Goal: Task Accomplishment & Management: Manage account settings

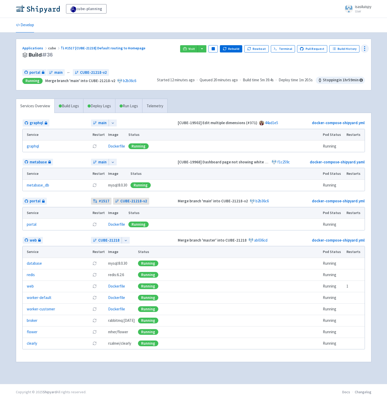
click at [363, 46] on icon at bounding box center [365, 48] width 6 height 6
click at [339, 58] on span "Configure" at bounding box center [336, 60] width 16 height 7
click at [365, 48] on circle at bounding box center [364, 48] width 1 height 1
click at [341, 63] on span "Configure" at bounding box center [336, 60] width 16 height 7
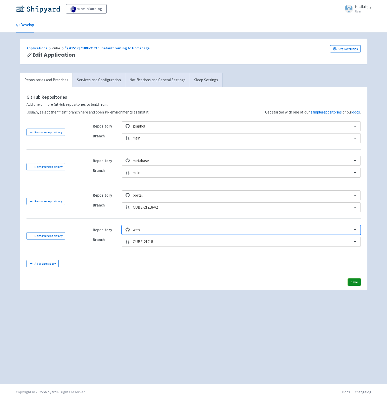
click at [352, 282] on button "Save" at bounding box center [354, 282] width 13 height 7
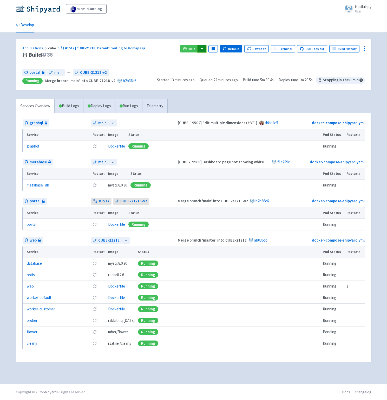
click at [206, 48] on button "button" at bounding box center [202, 48] width 9 height 7
click at [254, 63] on div "Visit graphql (graphql) portal (portal) web (api) web (broker) web (flower) web…" at bounding box center [272, 55] width 185 height 20
click at [125, 242] on icon at bounding box center [126, 241] width 4 height 4
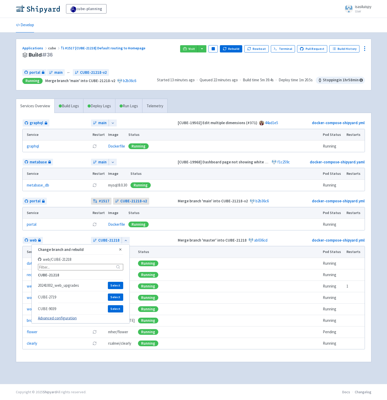
click at [63, 319] on link "Advanced configuration" at bounding box center [57, 318] width 39 height 5
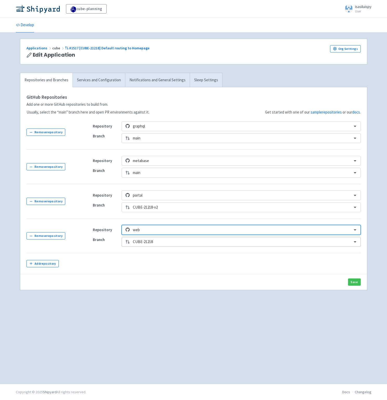
click at [170, 241] on div at bounding box center [241, 242] width 216 height 7
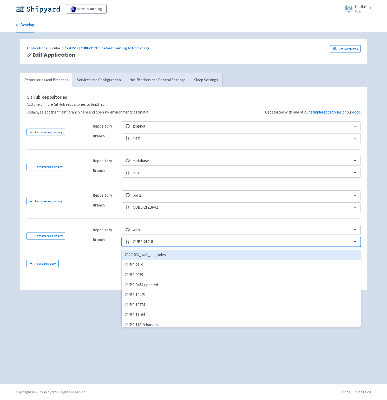
click at [182, 227] on div at bounding box center [241, 230] width 216 height 7
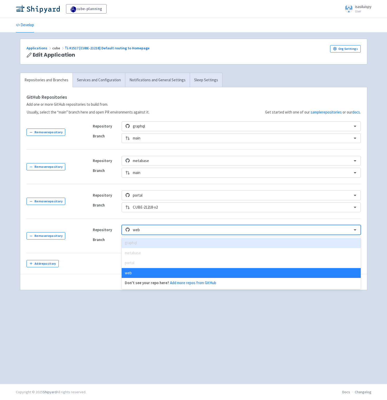
click at [109, 69] on div "Applications cube #1517 [CUBE-21218] Default routing to Homepage Edit Applicati…" at bounding box center [194, 168] width 356 height 258
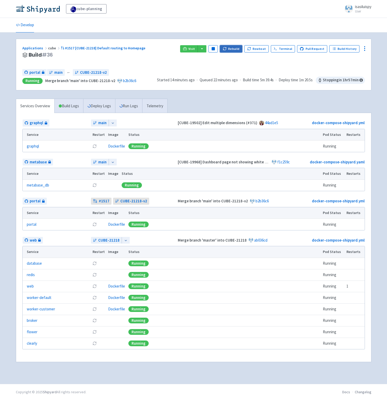
click at [237, 48] on button "Rebuild" at bounding box center [231, 48] width 22 height 7
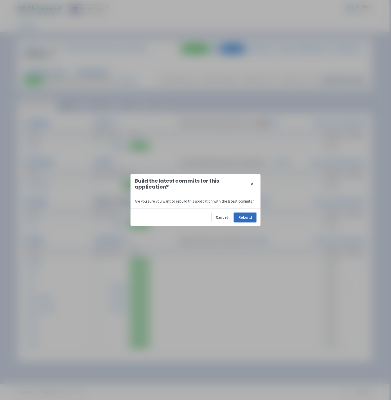
click at [246, 218] on button "Rebuild" at bounding box center [245, 217] width 22 height 9
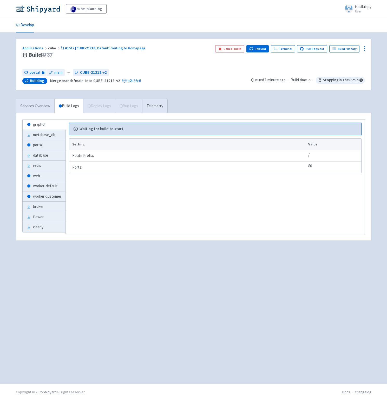
click at [45, 105] on link "Services Overview" at bounding box center [35, 106] width 38 height 14
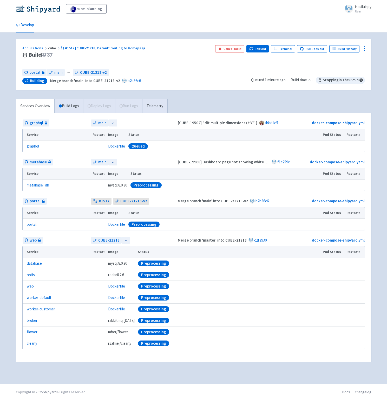
click at [193, 100] on div "Services Overview Build Logs Deploy Logs Run Logs Telemetry graphql main [CUBE-…" at bounding box center [194, 234] width 362 height 270
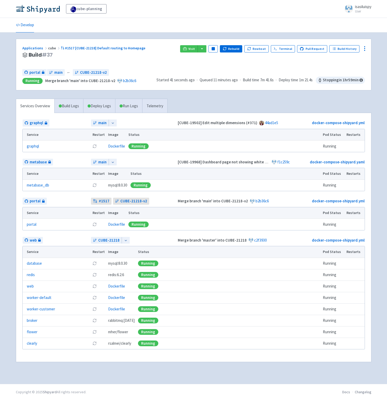
click at [199, 70] on div "portal main ← CUBE-21218-v2 Running Merge branch 'main' into CUBE-21218-v2 b2b3…" at bounding box center [193, 76] width 343 height 15
click at [187, 50] on icon at bounding box center [185, 49] width 4 height 4
